Goal: Task Accomplishment & Management: Manage account settings

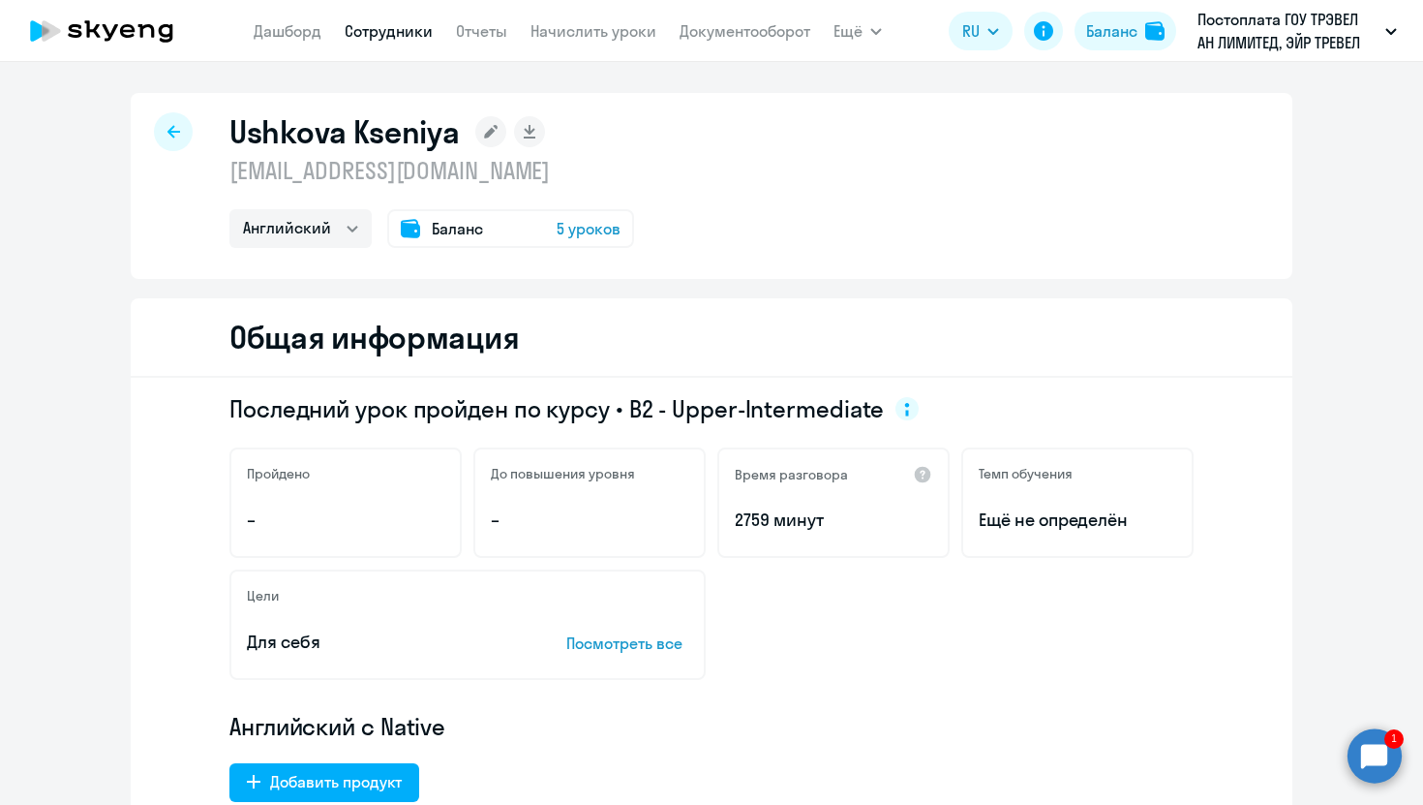
select select "english"
click at [339, 26] on nav "[PERSON_NAME] Отчеты Начислить уроки Документооборот" at bounding box center [532, 31] width 557 height 39
click at [390, 31] on link "Сотрудники" at bounding box center [389, 30] width 88 height 19
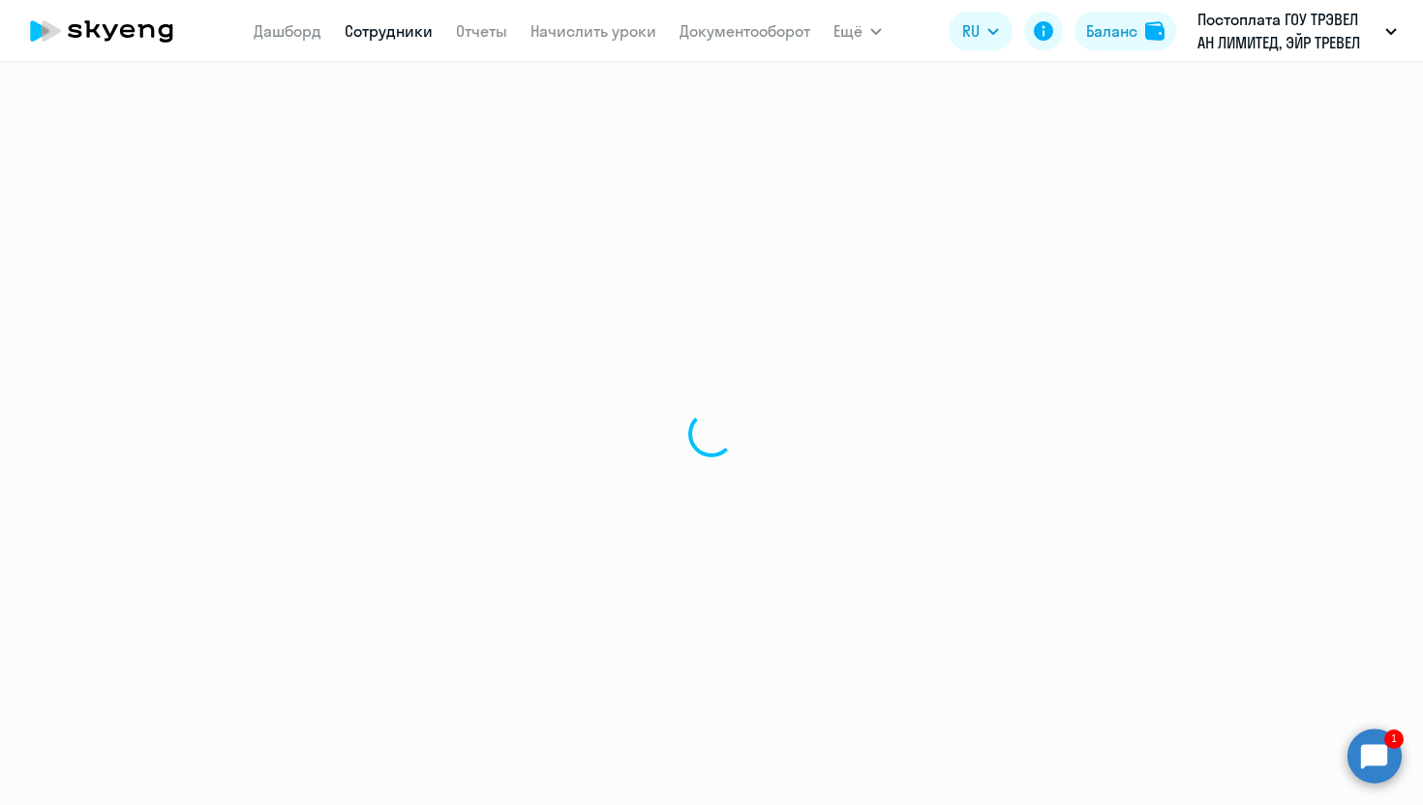
select select "30"
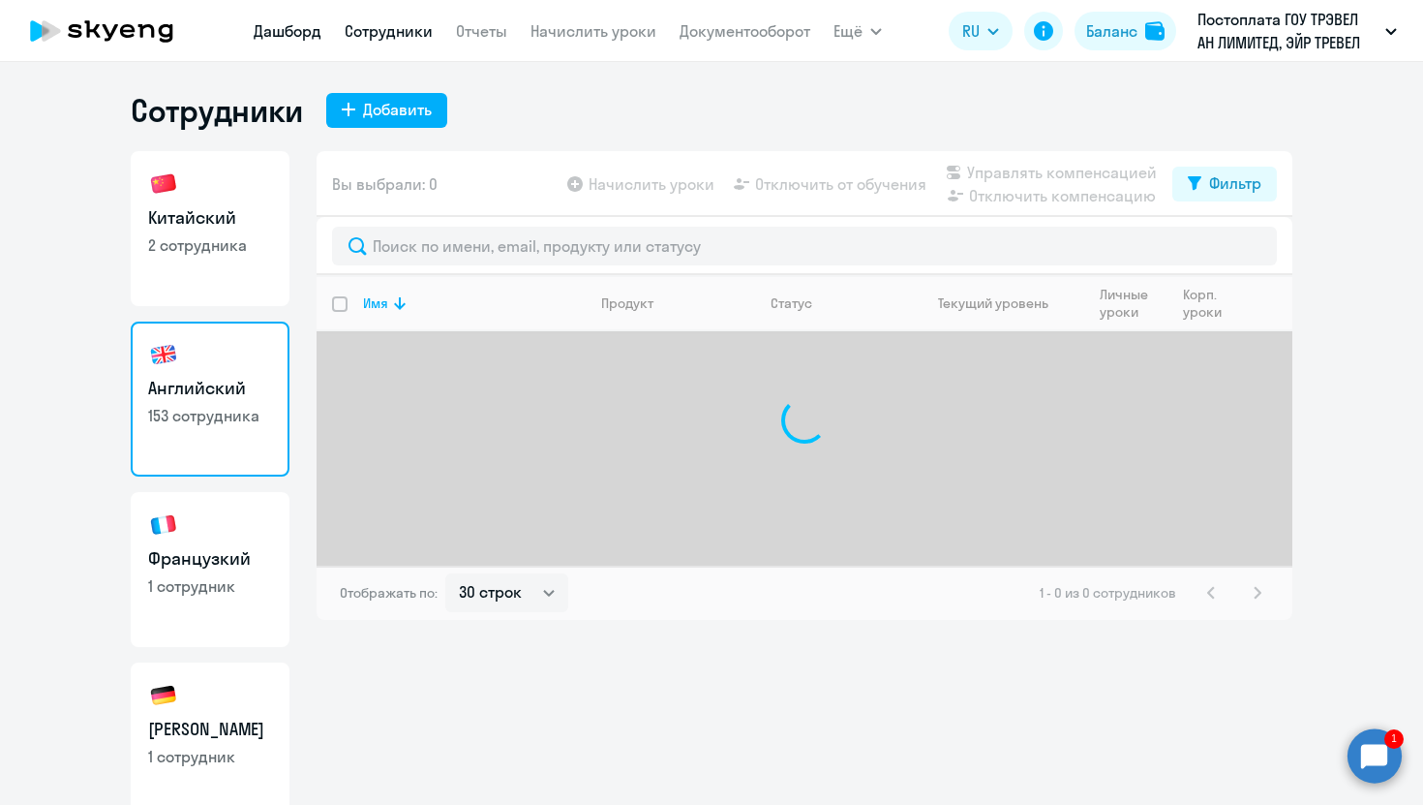
click at [274, 32] on link "Дашборд" at bounding box center [288, 30] width 68 height 19
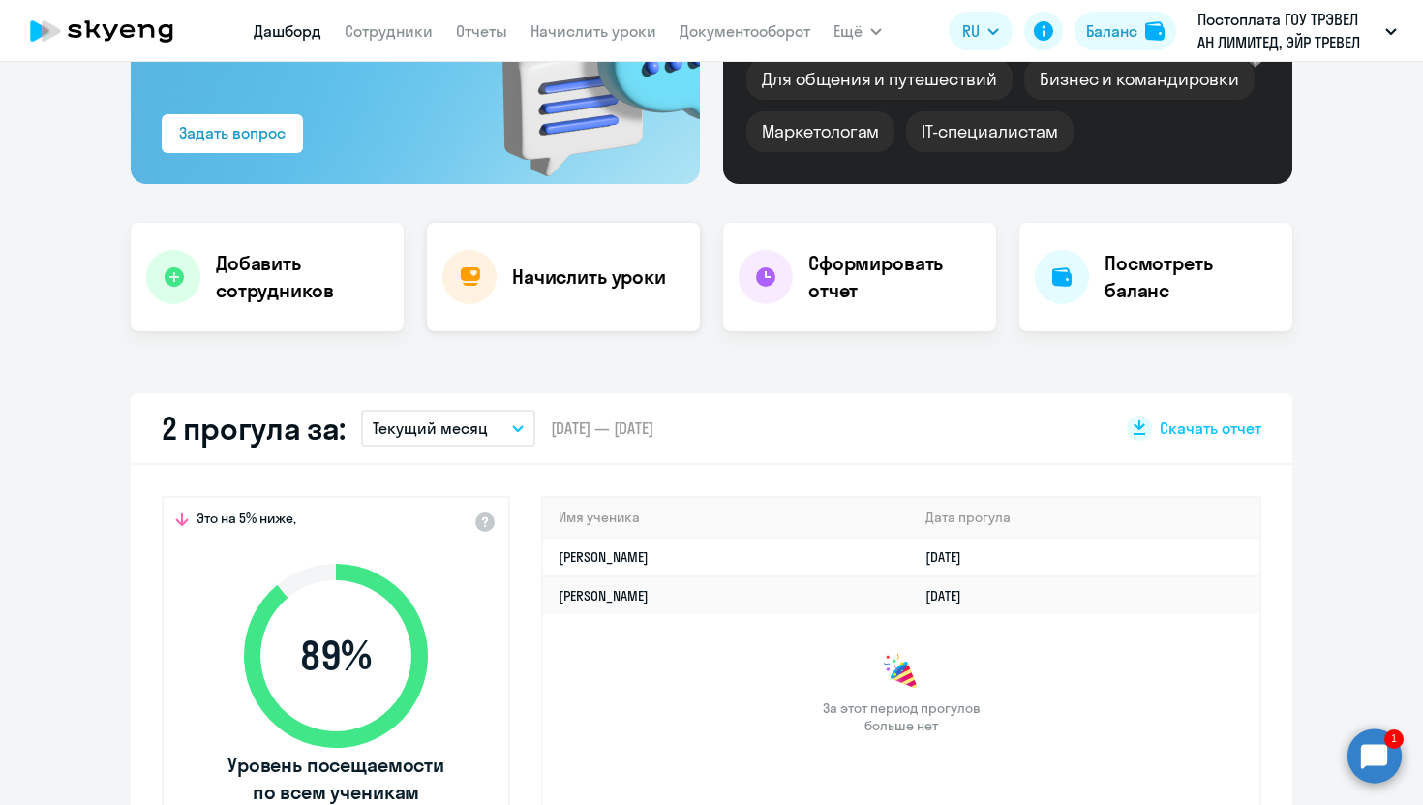
scroll to position [271, 0]
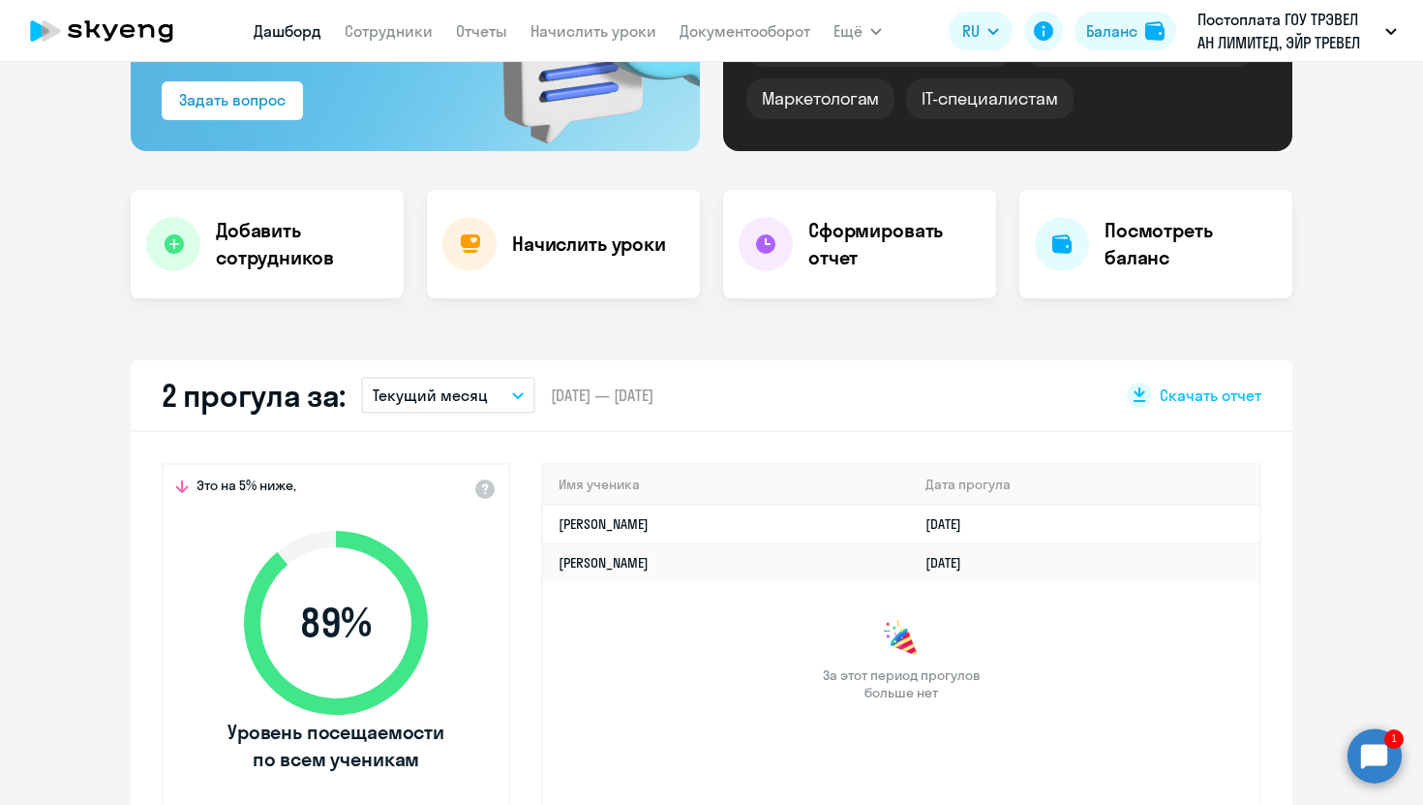
select select "30"
click at [503, 391] on button "Текущий месяц" at bounding box center [448, 395] width 174 height 37
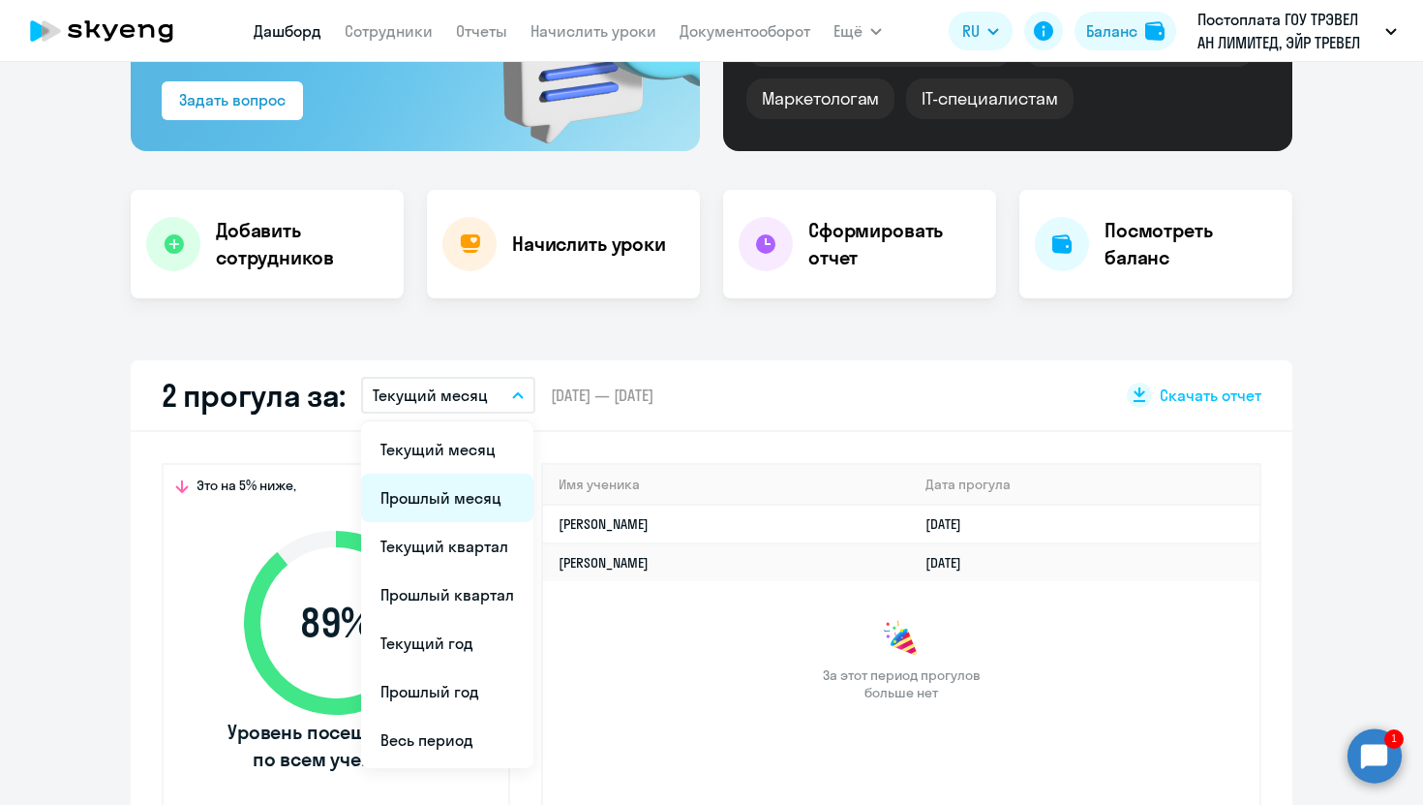
click at [453, 493] on li "Прошлый месяц" at bounding box center [447, 497] width 172 height 48
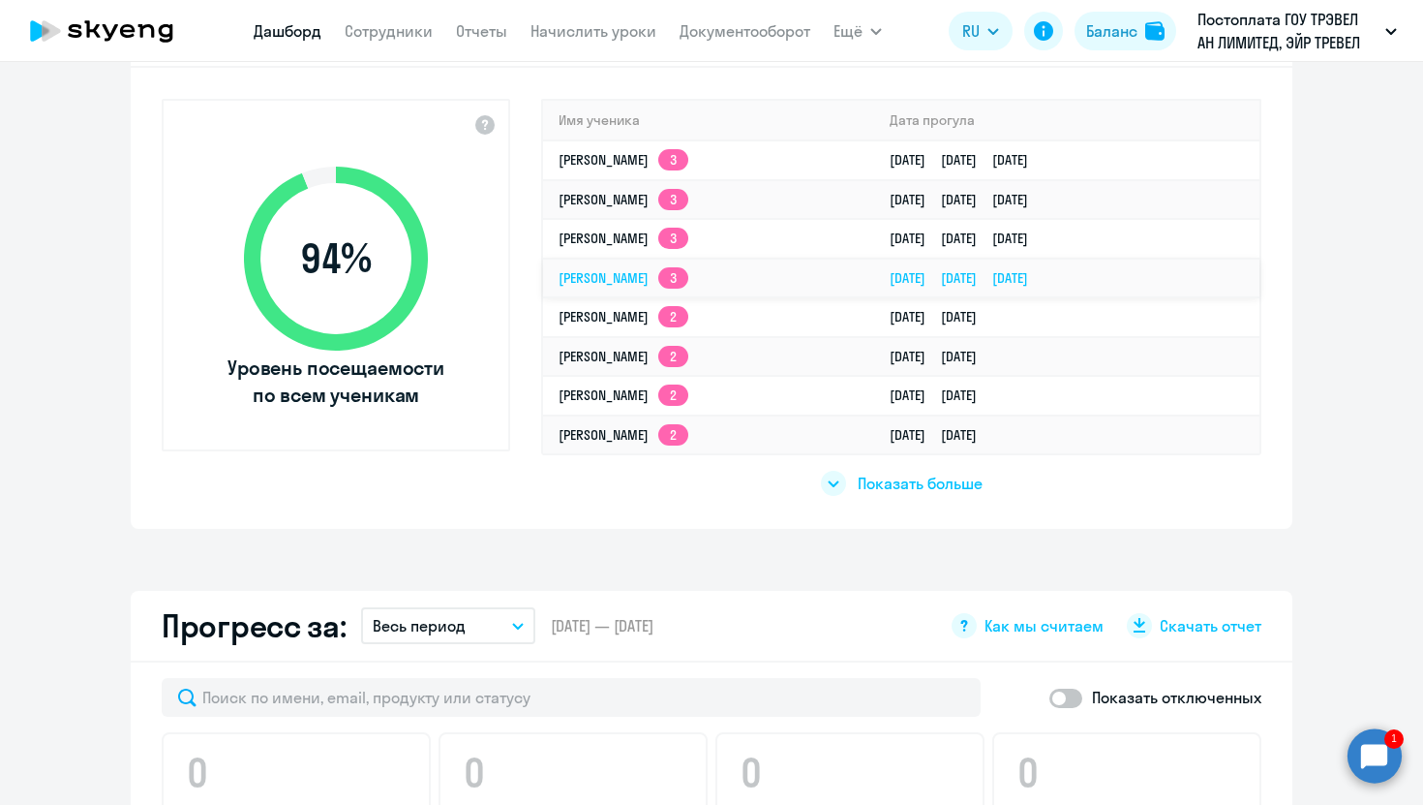
scroll to position [582, 0]
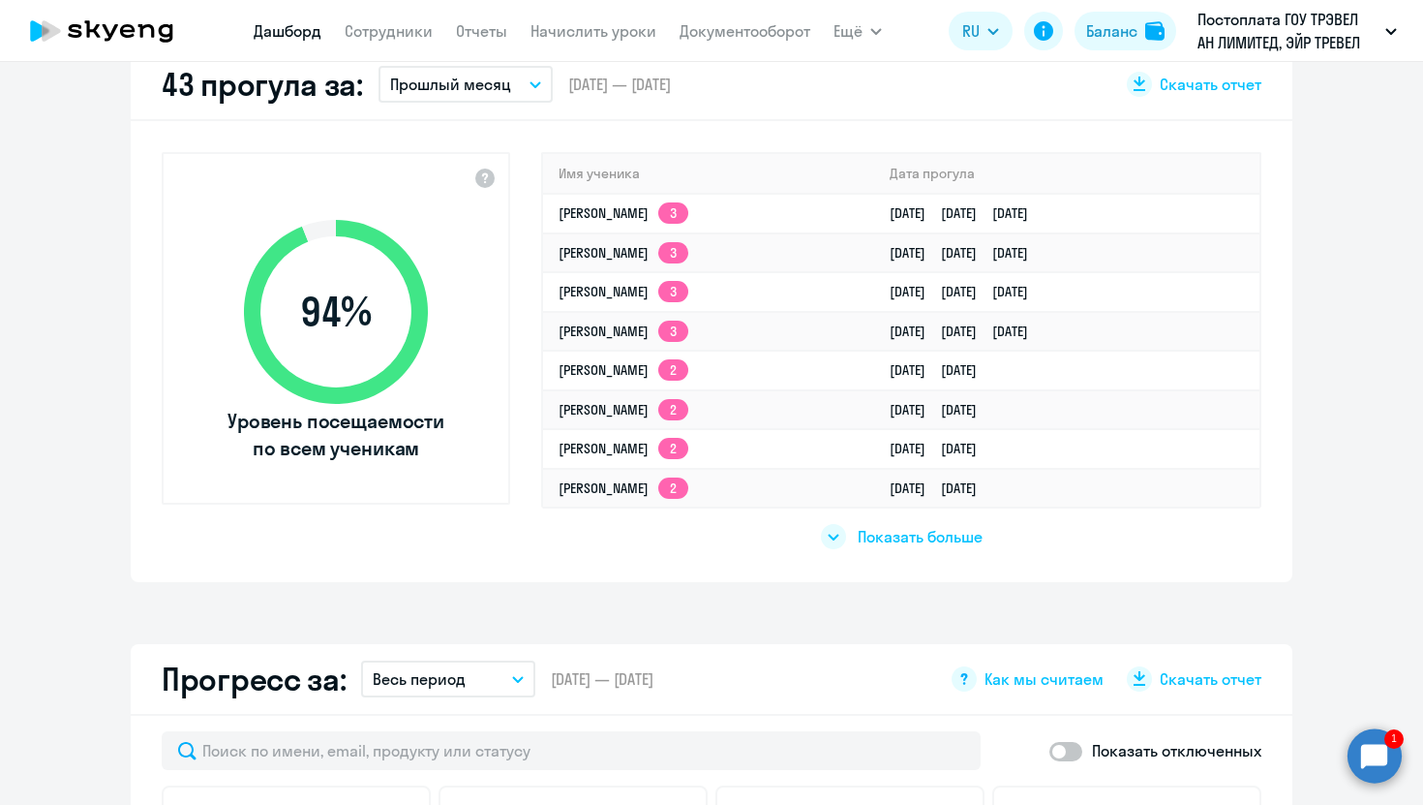
click at [954, 525] on div "Показать больше" at bounding box center [902, 536] width 162 height 25
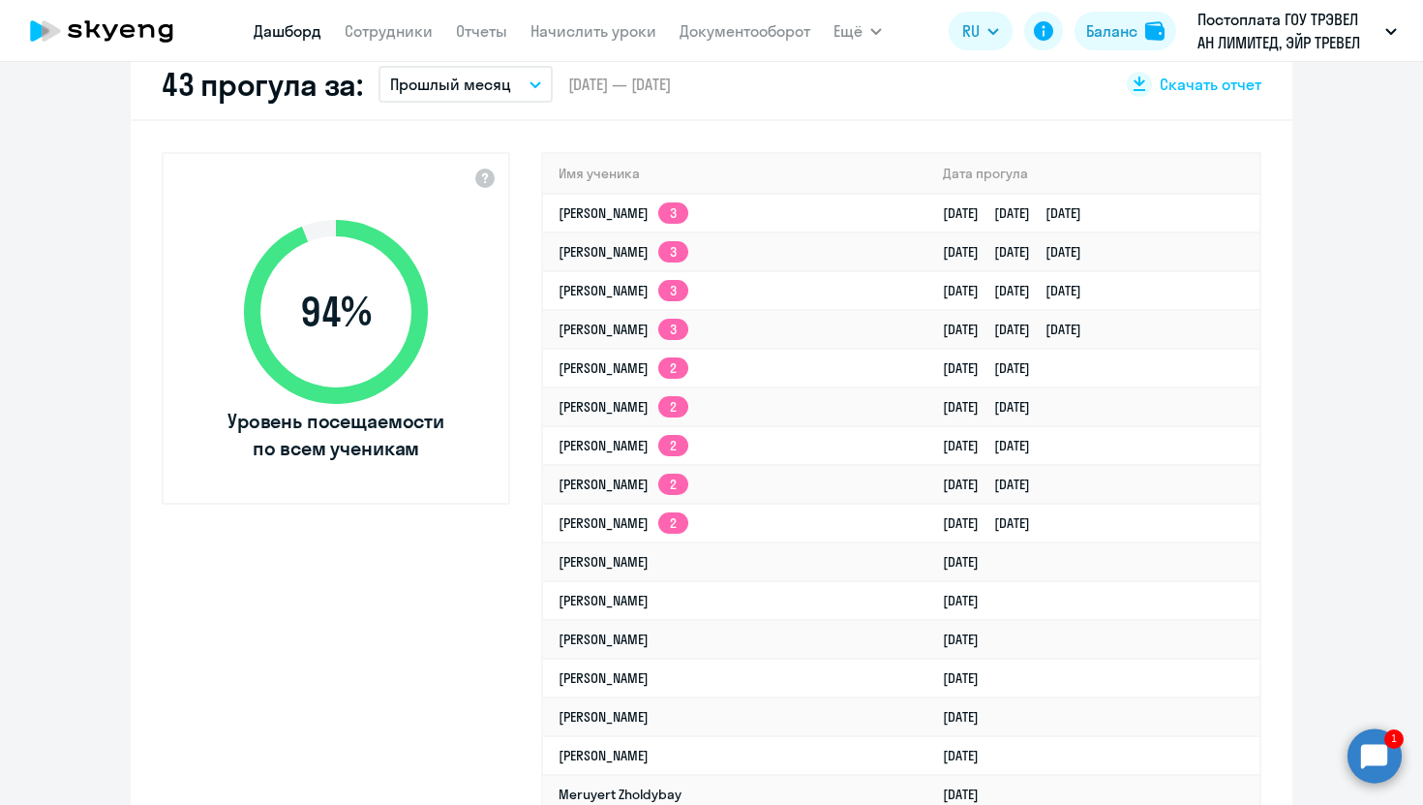
click at [521, 81] on button "Прошлый месяц" at bounding box center [466, 84] width 174 height 37
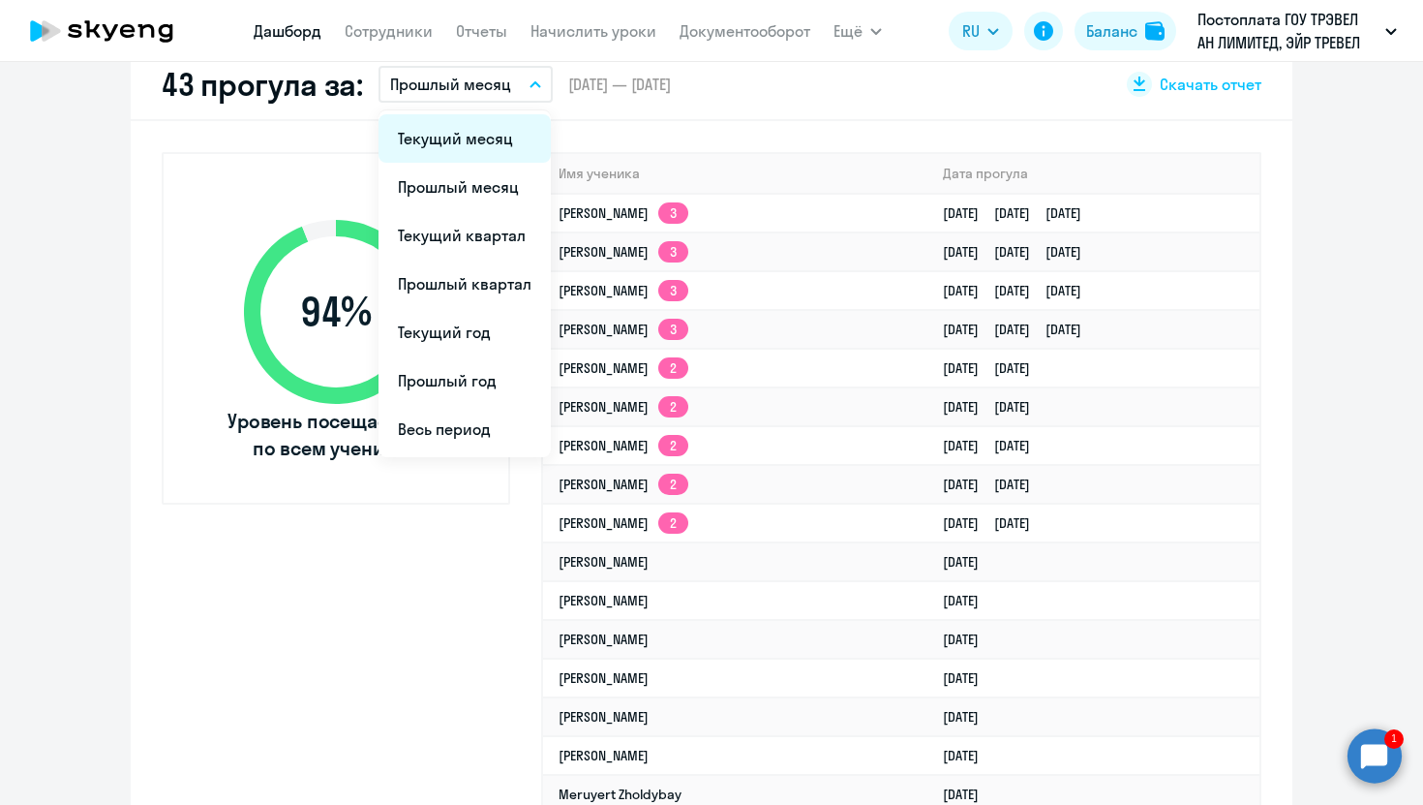
click at [497, 140] on li "Текущий месяц" at bounding box center [465, 138] width 172 height 48
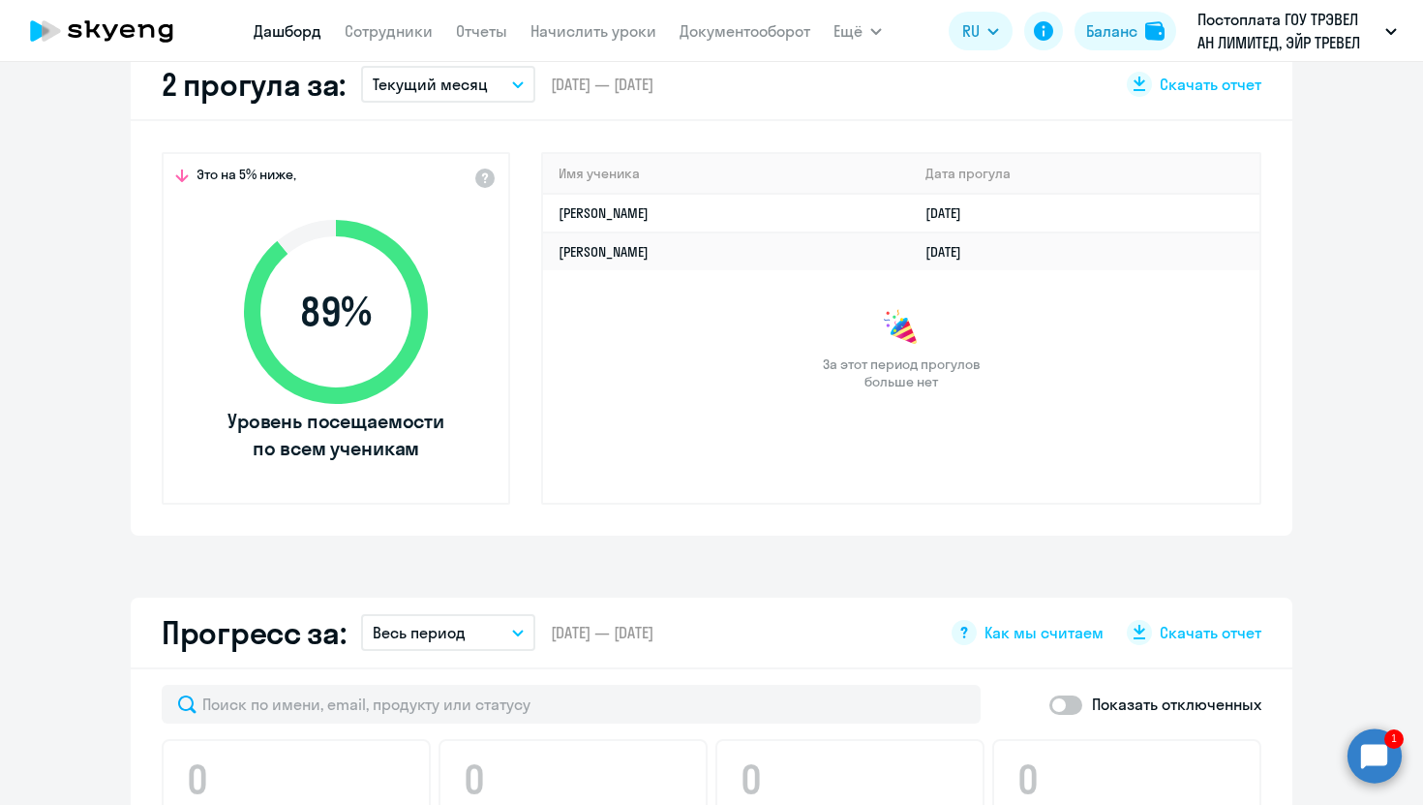
click at [480, 79] on p "Текущий месяц" at bounding box center [430, 84] width 115 height 23
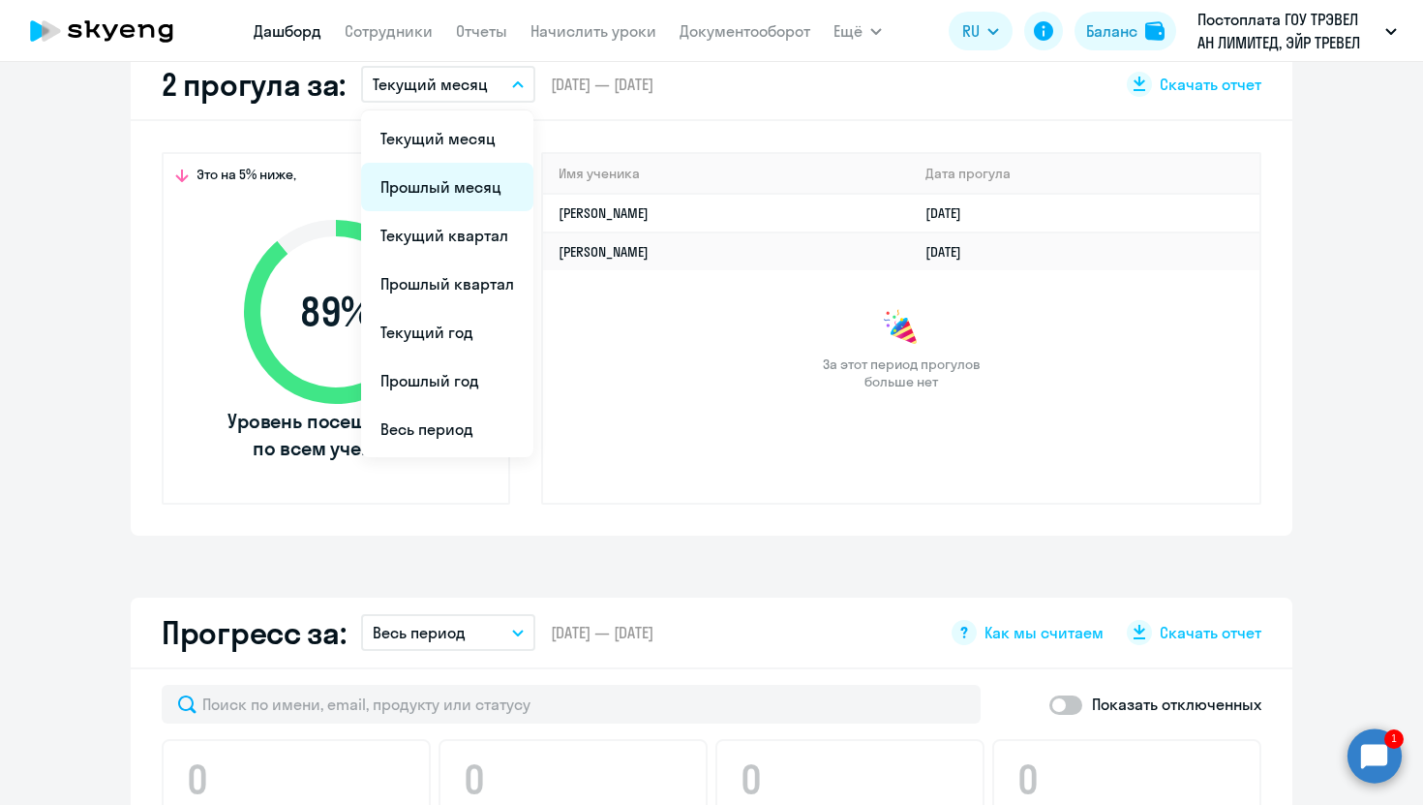
click at [472, 185] on li "Прошлый месяц" at bounding box center [447, 187] width 172 height 48
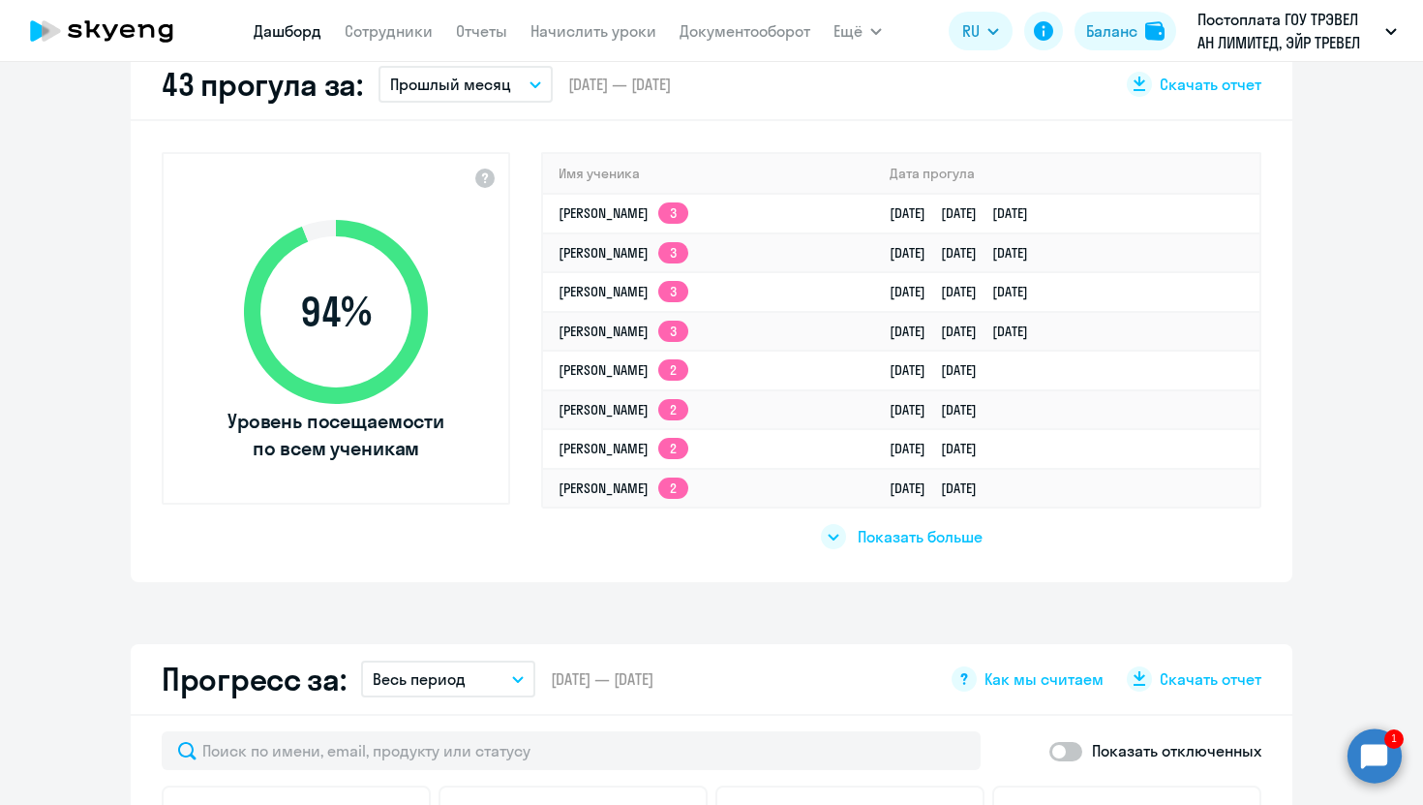
click at [868, 541] on span "Показать больше" at bounding box center [920, 536] width 125 height 21
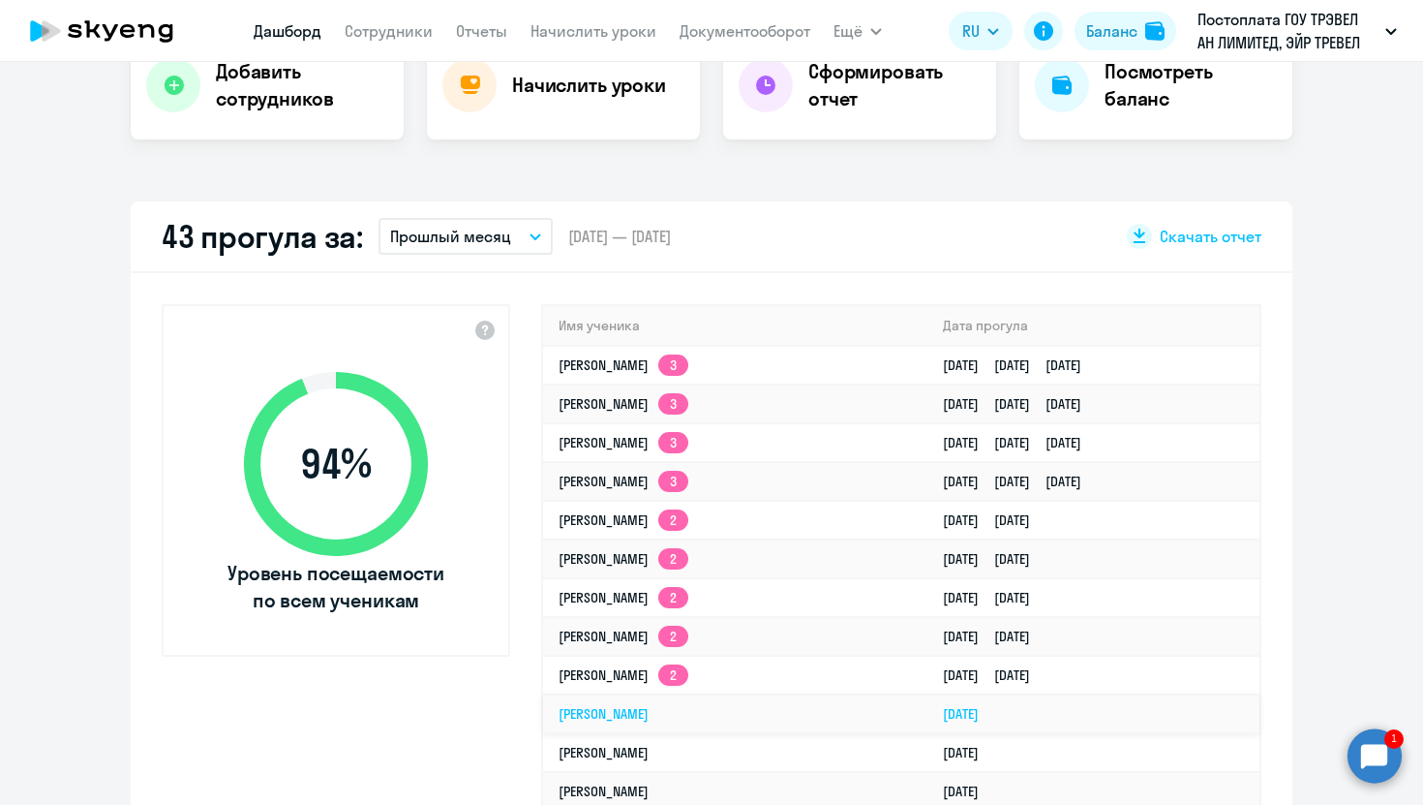
scroll to position [502, 0]
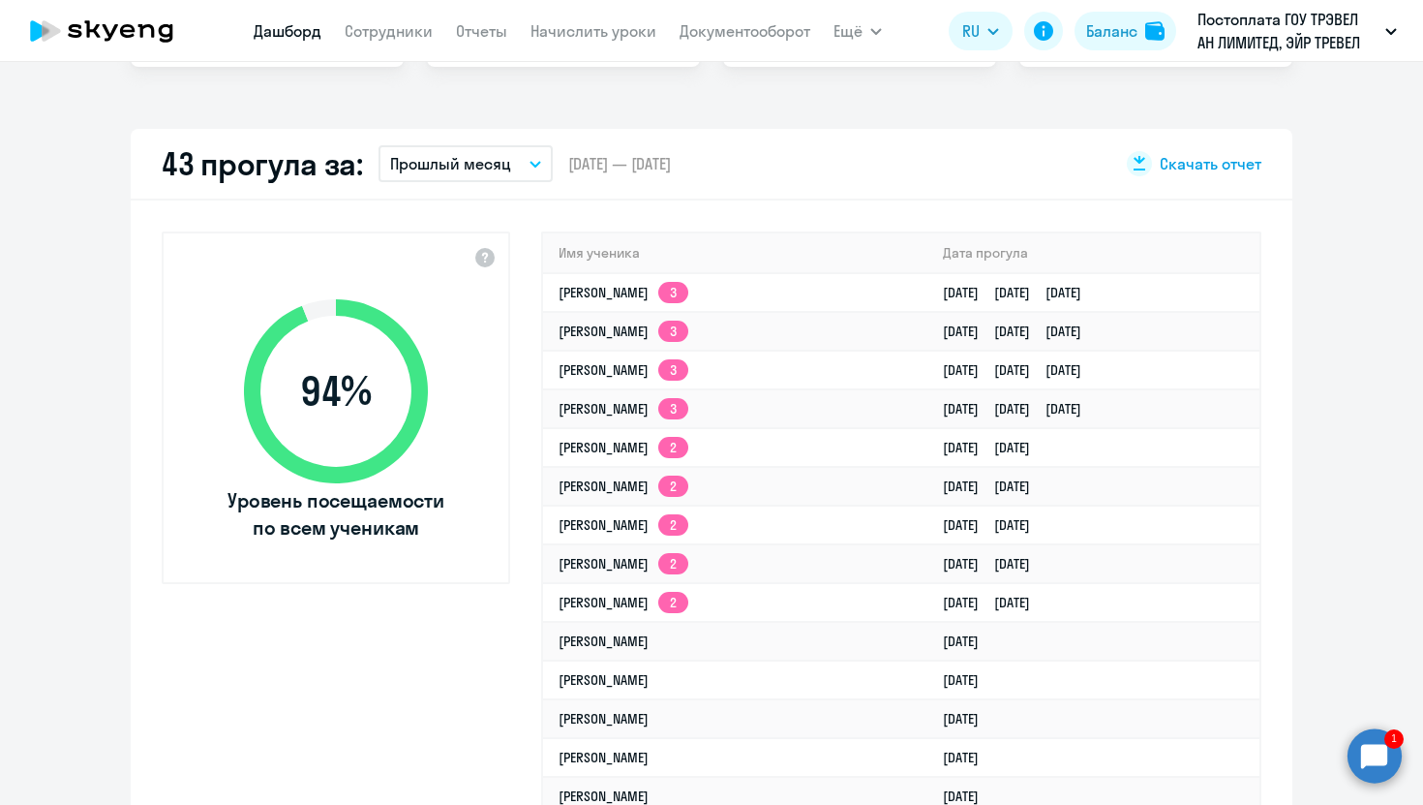
click at [1201, 167] on span "Скачать отчет" at bounding box center [1211, 163] width 102 height 21
